Goal: Task Accomplishment & Management: Complete application form

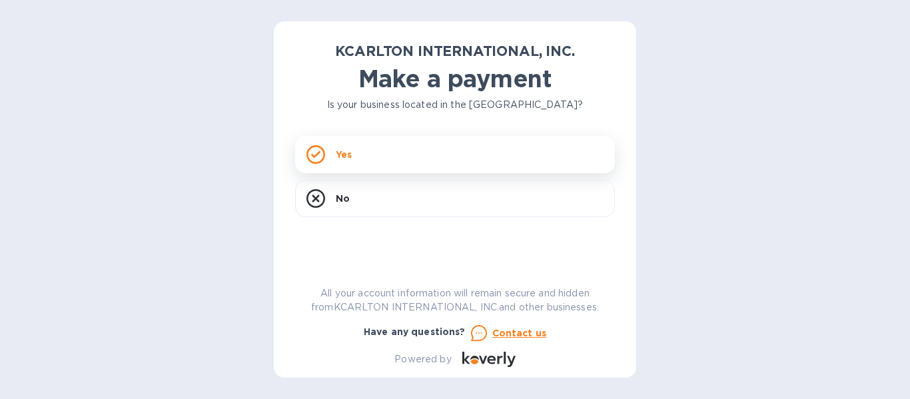
click at [326, 159] on div "Yes" at bounding box center [455, 154] width 320 height 37
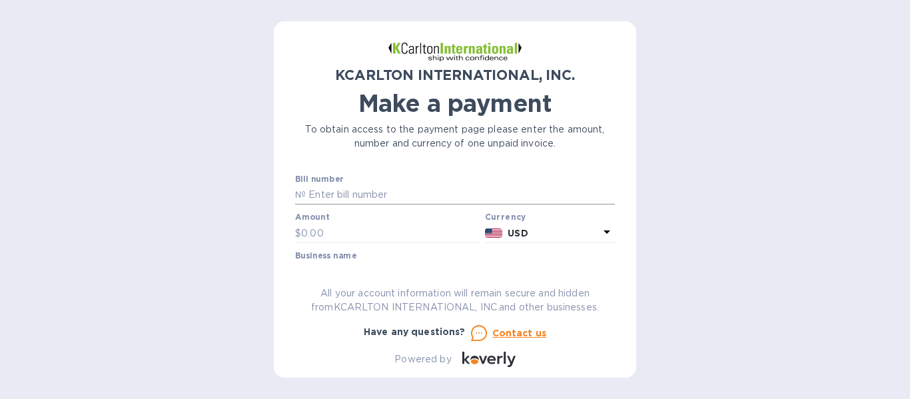
click at [312, 192] on input "text" at bounding box center [460, 195] width 309 height 20
paste input "35250175-1"
click at [306, 190] on input "35250175-1" at bounding box center [460, 195] width 309 height 20
type input "35250175-1"
click at [315, 227] on input "text" at bounding box center [390, 233] width 179 height 20
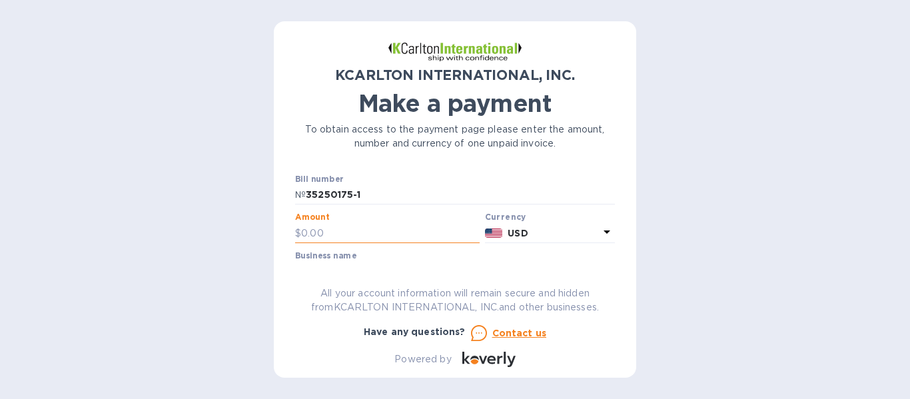
paste input "2,344.94"
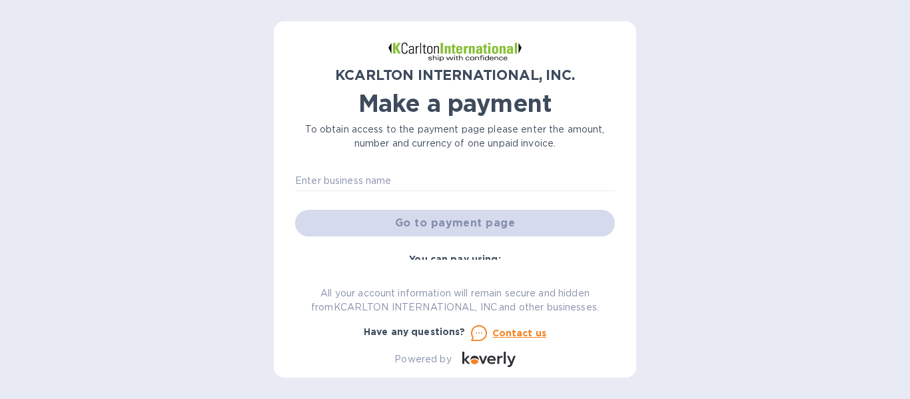
scroll to position [67, 0]
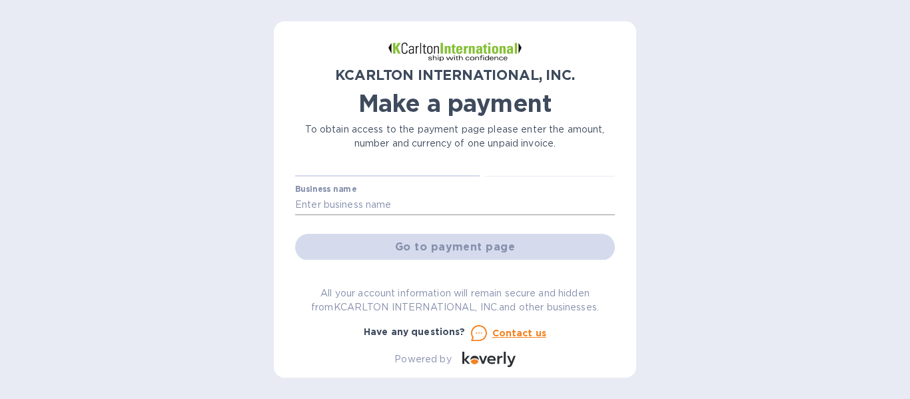
type input "2,344.94"
click at [356, 205] on input "text" at bounding box center [455, 205] width 320 height 20
type input "Agilis Holding llc"
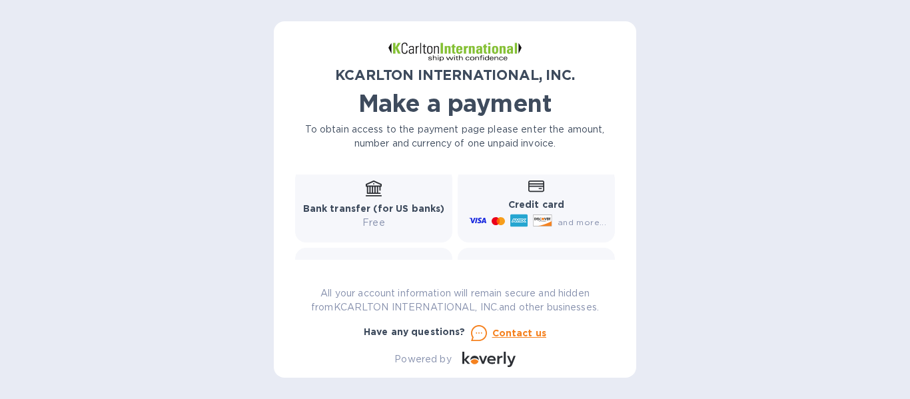
scroll to position [133, 0]
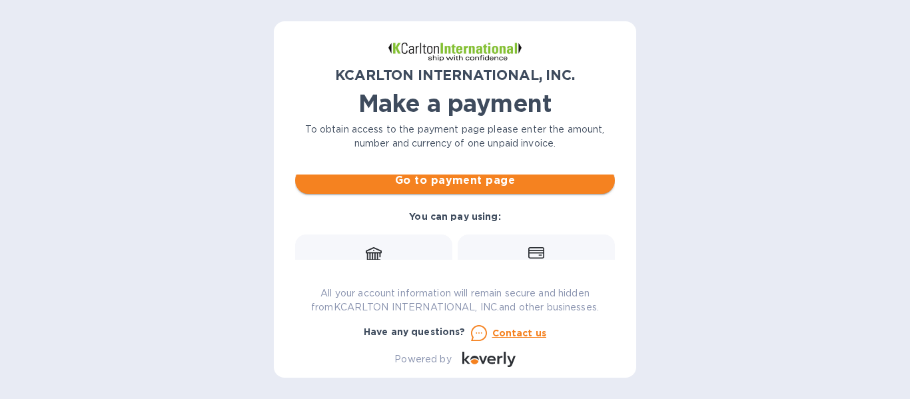
click at [478, 185] on span "Go to payment page" at bounding box center [455, 181] width 298 height 16
